Goal: Task Accomplishment & Management: Use online tool/utility

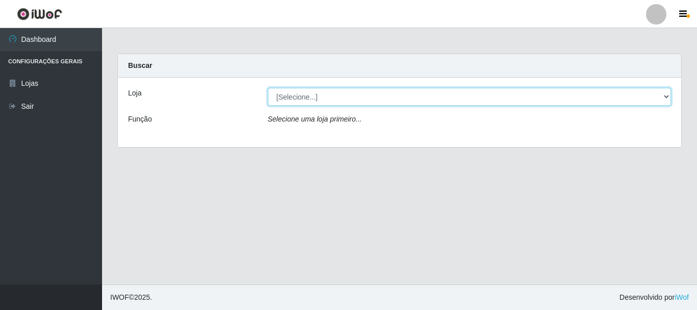
click at [664, 95] on select "[Selecione...] [GEOGRAPHIC_DATA] [GEOGRAPHIC_DATA]" at bounding box center [470, 97] width 404 height 18
select select "64"
click at [268, 88] on select "[Selecione...] [GEOGRAPHIC_DATA] [GEOGRAPHIC_DATA]" at bounding box center [470, 97] width 404 height 18
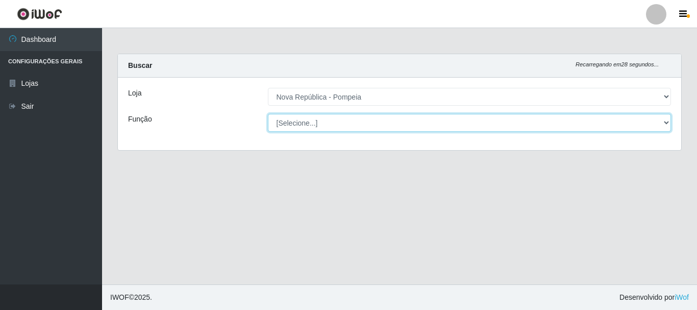
click at [665, 120] on select "[Selecione...] Balconista Operador de Caixa Recepcionista Repositor" at bounding box center [470, 123] width 404 height 18
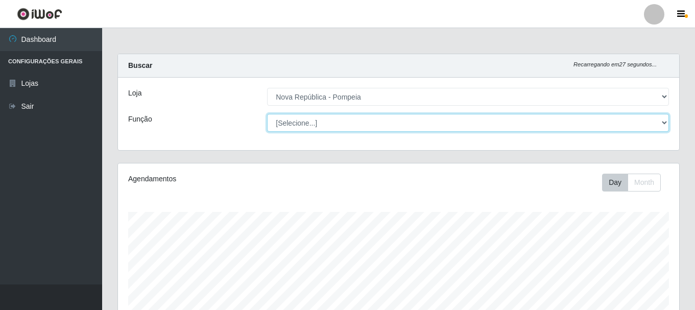
scroll to position [212, 561]
select select "22"
click at [267, 114] on select "[Selecione...] Balconista Operador de Caixa Recepcionista Repositor" at bounding box center [468, 123] width 402 height 18
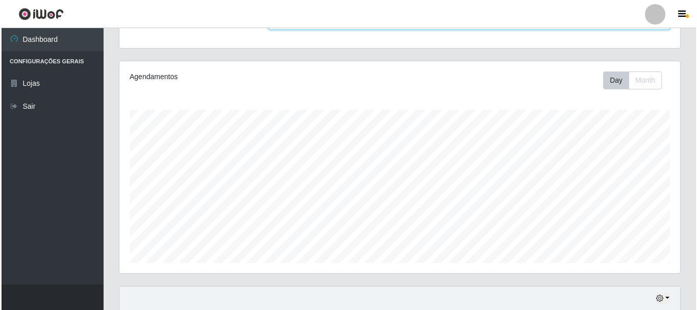
scroll to position [306, 0]
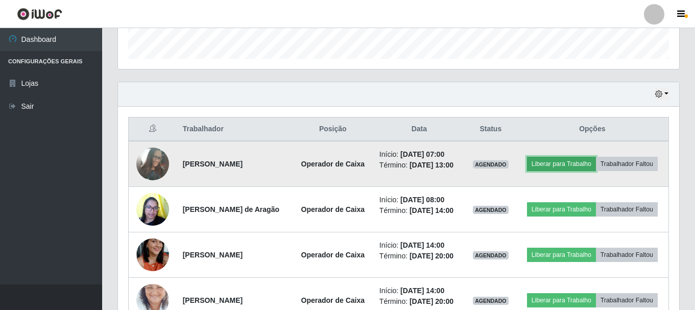
click at [589, 161] on button "Liberar para Trabalho" at bounding box center [561, 164] width 69 height 14
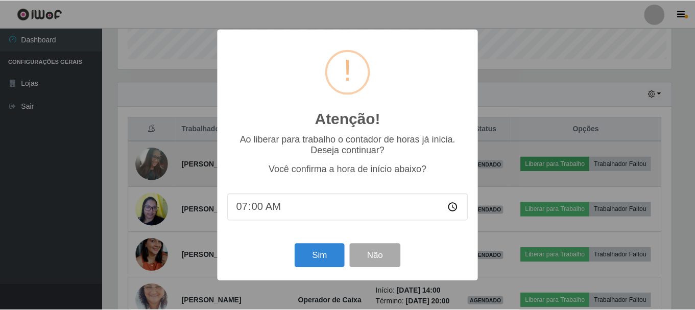
scroll to position [212, 556]
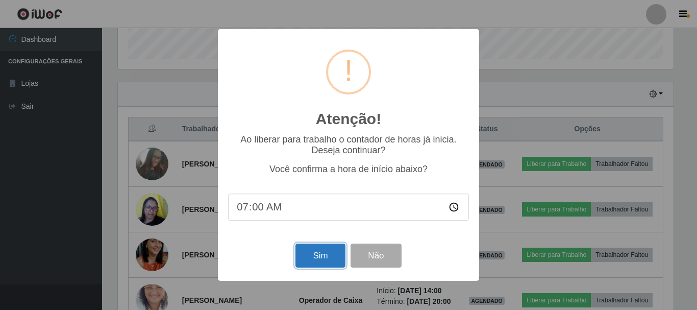
click at [315, 253] on button "Sim" at bounding box center [321, 255] width 50 height 24
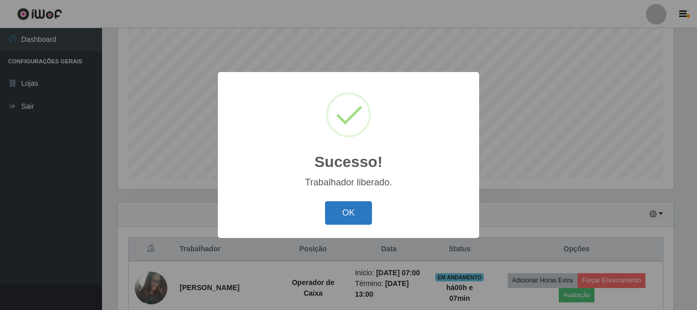
click at [337, 220] on button "OK" at bounding box center [348, 213] width 47 height 24
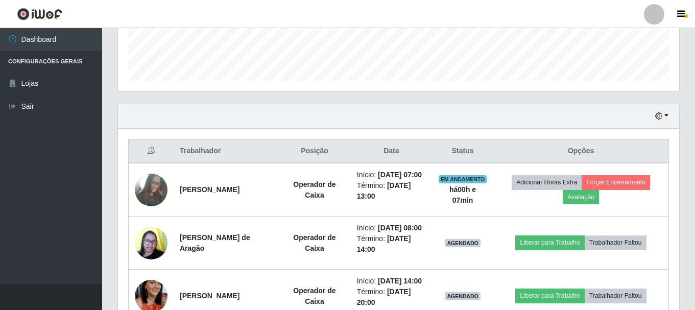
scroll to position [237, 0]
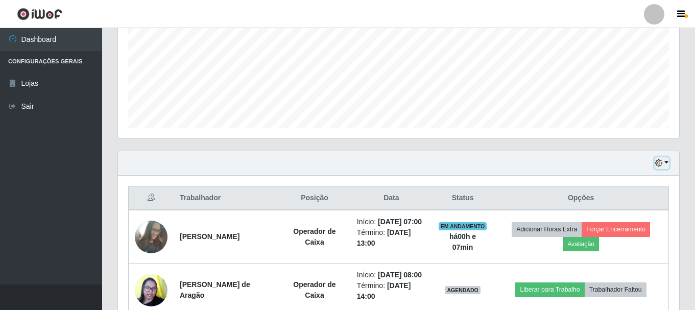
click at [668, 159] on button "button" at bounding box center [661, 163] width 14 height 12
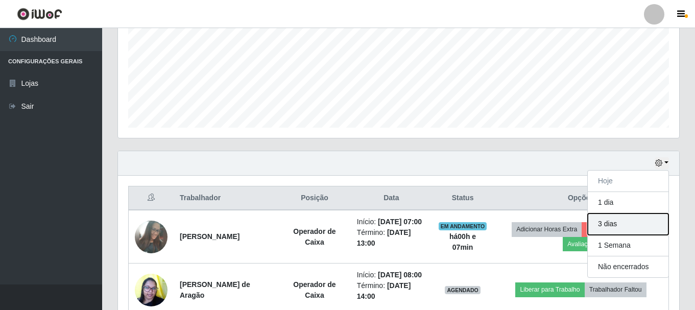
click at [605, 223] on button "3 dias" at bounding box center [627, 223] width 81 height 21
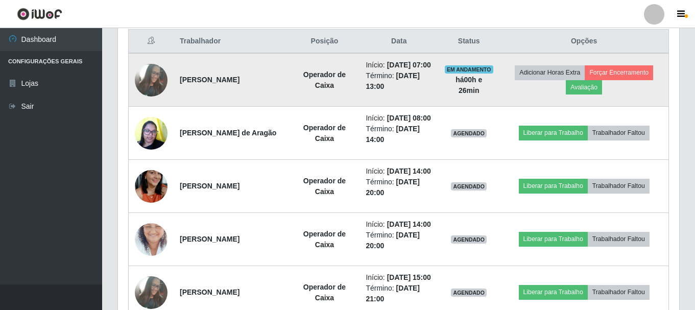
scroll to position [288, 0]
